Goal: Task Accomplishment & Management: Manage account settings

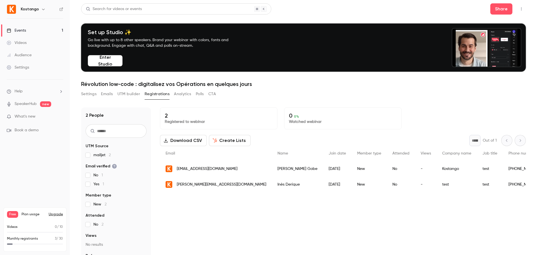
click at [183, 94] on button "Analytics" at bounding box center [182, 93] width 17 height 9
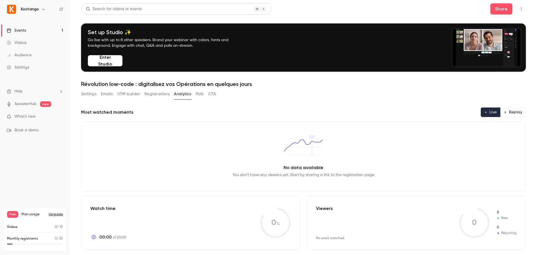
click at [133, 94] on button "UTM builder" at bounding box center [128, 93] width 23 height 9
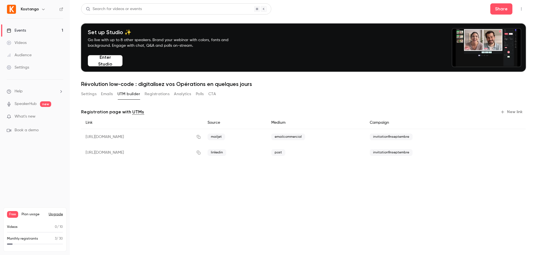
click at [155, 94] on button "Registrations" at bounding box center [156, 93] width 25 height 9
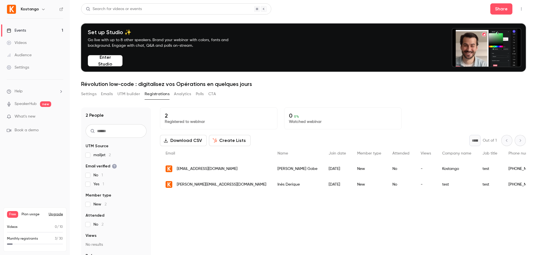
click at [129, 94] on button "UTM builder" at bounding box center [128, 93] width 23 height 9
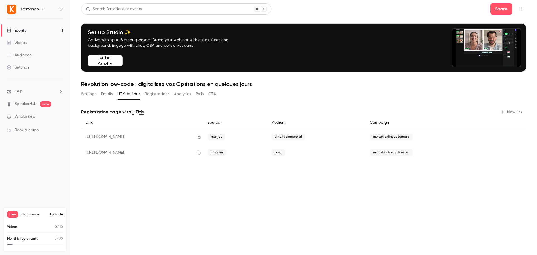
click at [107, 93] on button "Emails" at bounding box center [107, 93] width 12 height 9
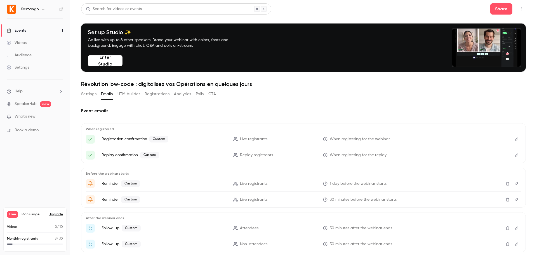
click at [92, 94] on button "Settings" at bounding box center [88, 93] width 15 height 9
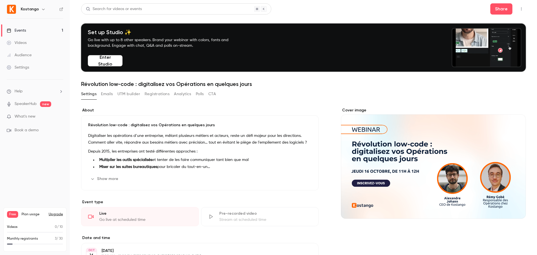
click at [155, 92] on button "Registrations" at bounding box center [156, 93] width 25 height 9
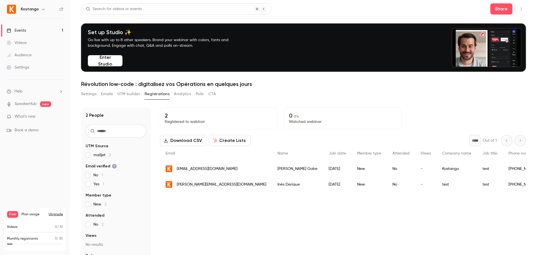
click at [177, 98] on div "Settings Emails UTM builder Registrations Analytics Polls CTA" at bounding box center [148, 94] width 135 height 11
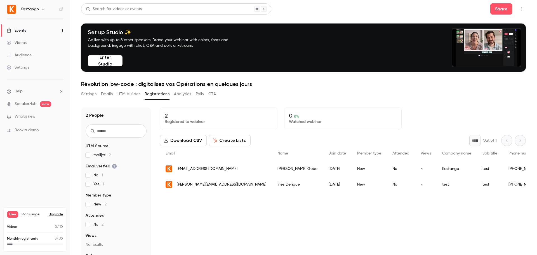
click at [179, 94] on button "Analytics" at bounding box center [182, 93] width 17 height 9
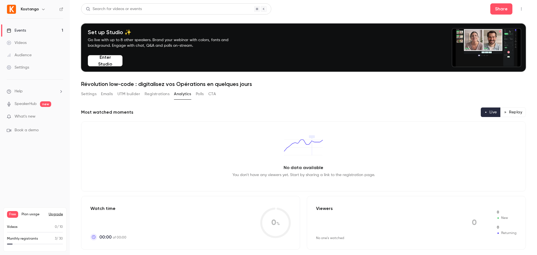
click at [150, 93] on button "Registrations" at bounding box center [156, 93] width 25 height 9
click at [136, 95] on button "UTM builder" at bounding box center [128, 93] width 23 height 9
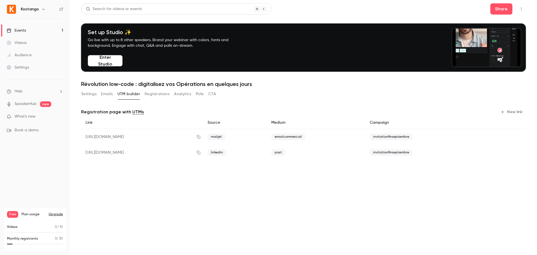
click at [155, 91] on button "Registrations" at bounding box center [156, 93] width 25 height 9
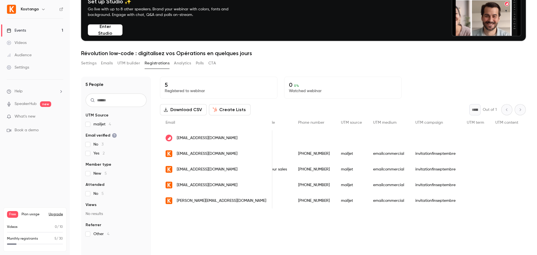
scroll to position [0, 251]
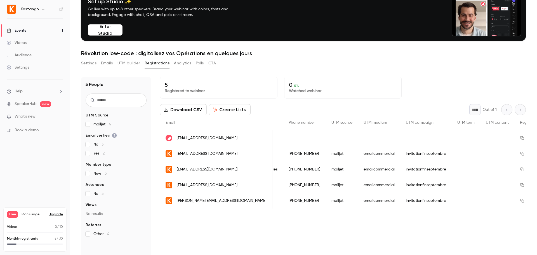
click at [182, 183] on span "[EMAIL_ADDRESS][DOMAIN_NAME]" at bounding box center [207, 185] width 61 height 6
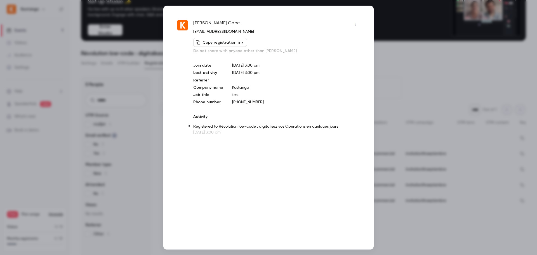
click at [354, 23] on icon "button" at bounding box center [355, 24] width 4 height 4
click at [236, 15] on div at bounding box center [268, 127] width 537 height 255
click at [412, 44] on div at bounding box center [268, 127] width 537 height 255
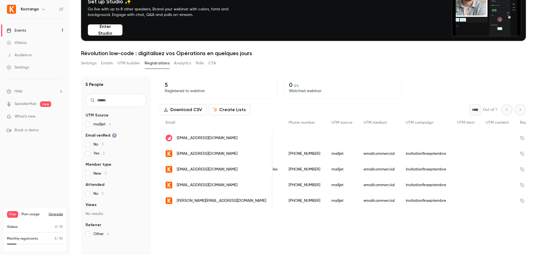
drag, startPoint x: 178, startPoint y: 200, endPoint x: 228, endPoint y: 226, distance: 56.5
click at [228, 226] on div "5 Registered to webinar 0 0 % Watched webinar Download CSV Create Lists * Out o…" at bounding box center [343, 176] width 366 height 199
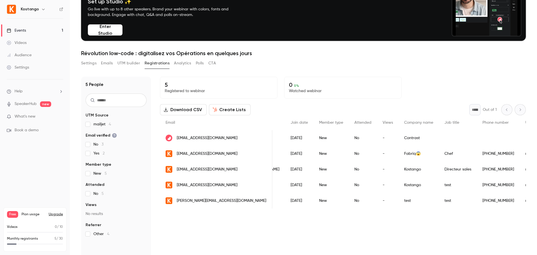
scroll to position [0, 0]
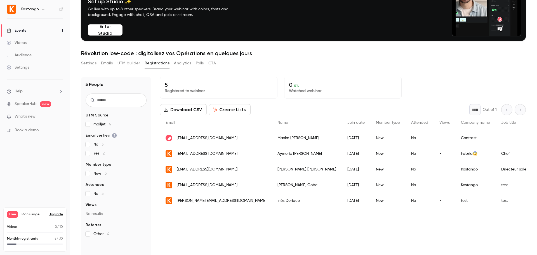
click at [295, 221] on div "5 Registered to webinar 0 0 % Watched webinar Download CSV Create Lists * Out o…" at bounding box center [343, 176] width 366 height 199
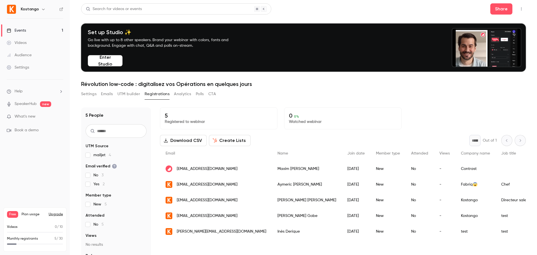
click at [108, 96] on button "Emails" at bounding box center [107, 93] width 12 height 9
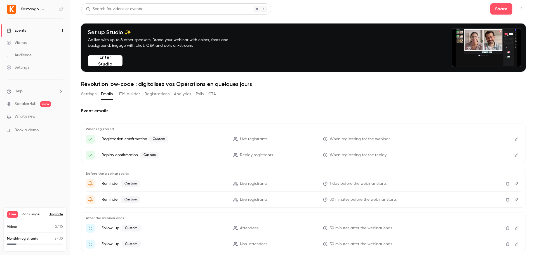
click at [512, 142] on button "Edit" at bounding box center [516, 138] width 9 height 9
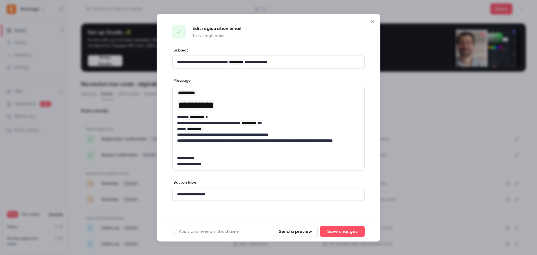
click at [222, 192] on p "**********" at bounding box center [268, 194] width 183 height 6
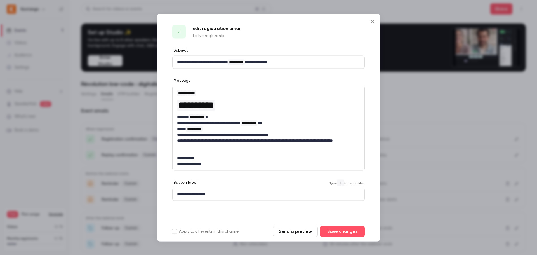
click at [222, 192] on p "**********" at bounding box center [268, 194] width 183 height 6
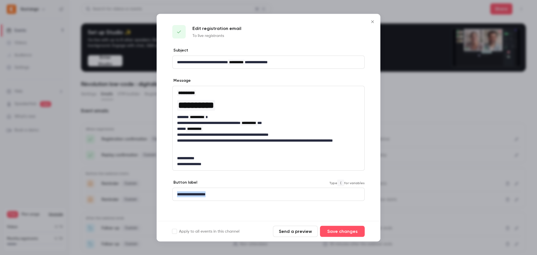
click at [222, 192] on p "**********" at bounding box center [268, 194] width 183 height 6
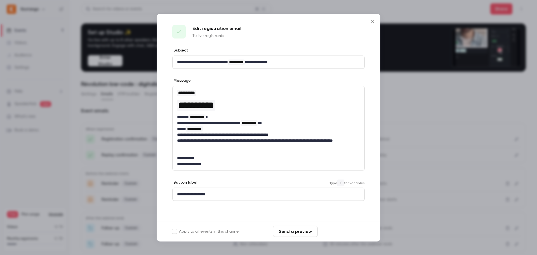
click at [343, 232] on button "Save changes" at bounding box center [342, 230] width 45 height 11
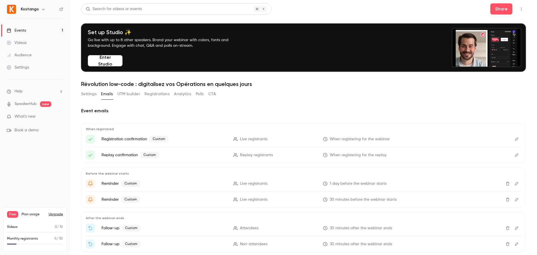
click at [157, 94] on button "Registrations" at bounding box center [156, 93] width 25 height 9
